Goal: Information Seeking & Learning: Understand process/instructions

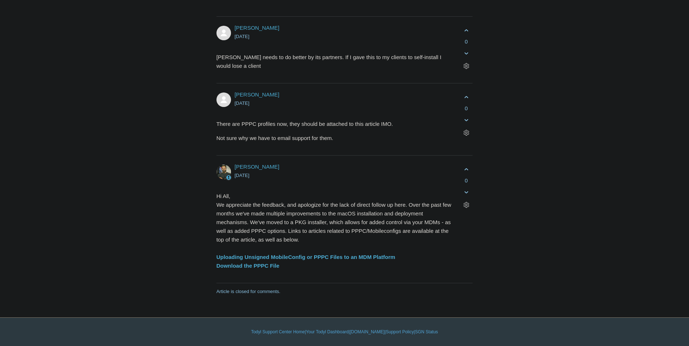
scroll to position [2033, 0]
drag, startPoint x: 243, startPoint y: 214, endPoint x: 424, endPoint y: 210, distance: 180.9
drag, startPoint x: 424, startPoint y: 210, endPoint x: 403, endPoint y: 213, distance: 20.9
copy code "udo /Library/Elastic/Endpoint/elastic-endpoint test install"
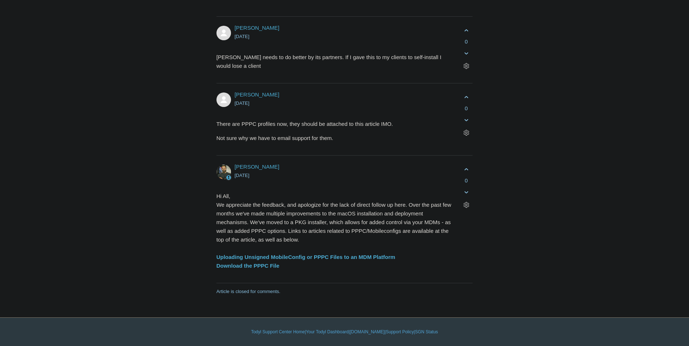
scroll to position [2178, 0]
